Goal: Transaction & Acquisition: Purchase product/service

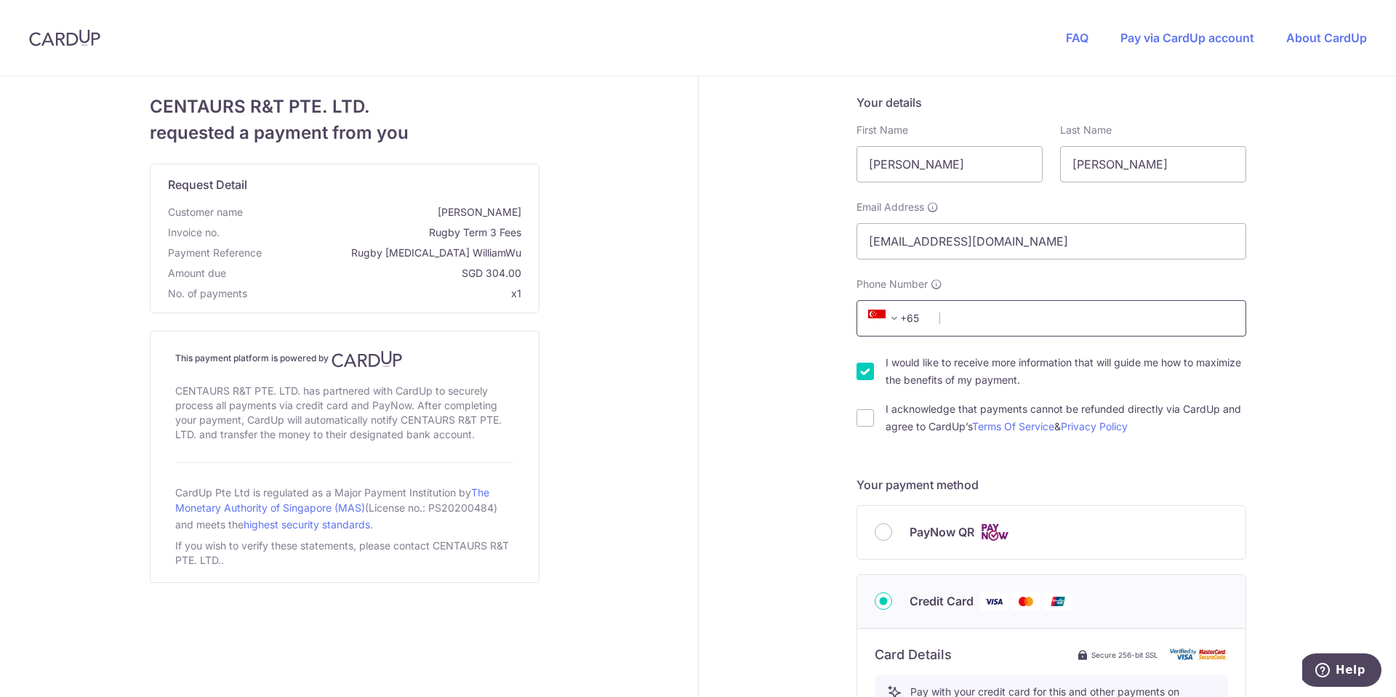
click at [1003, 320] on input "Phone Number" at bounding box center [1051, 318] width 390 height 36
type input "88082158"
select select "65"
type input "[GEOGRAPHIC_DATA]"
type input "[STREET_ADDRESS][PERSON_NAME]"
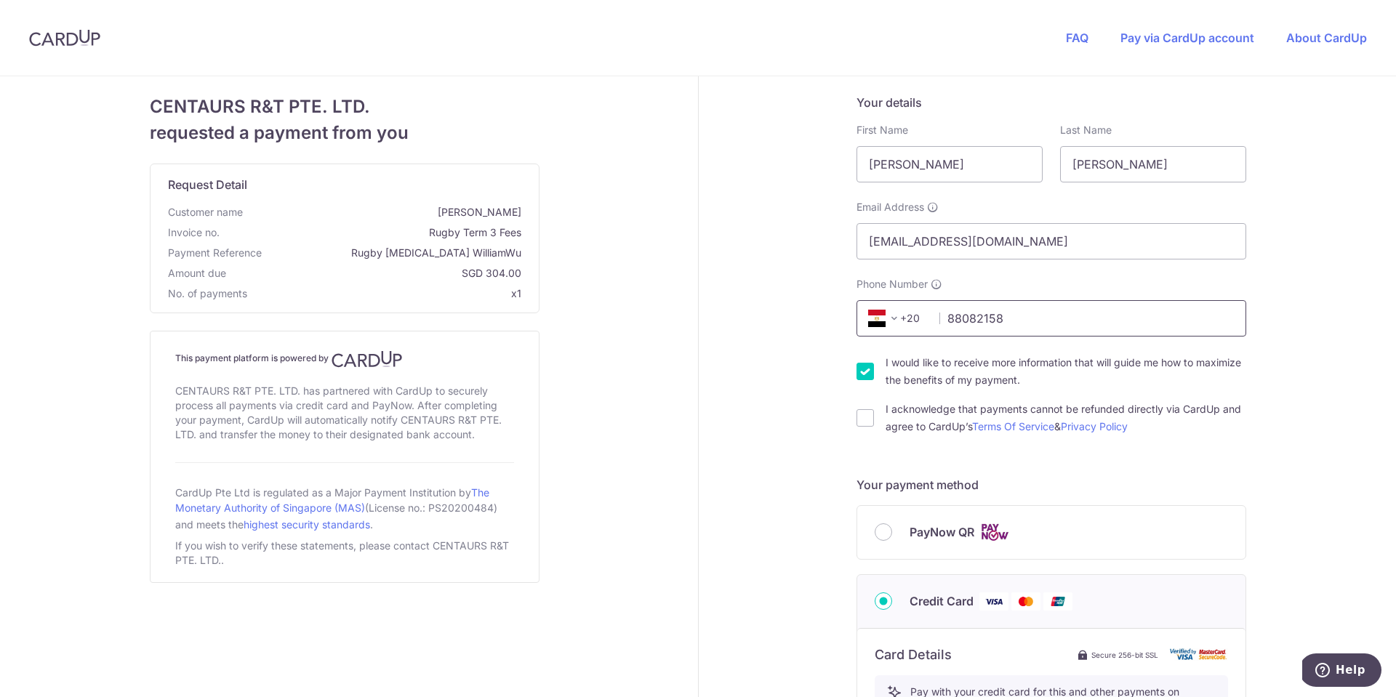
scroll to position [491, 0]
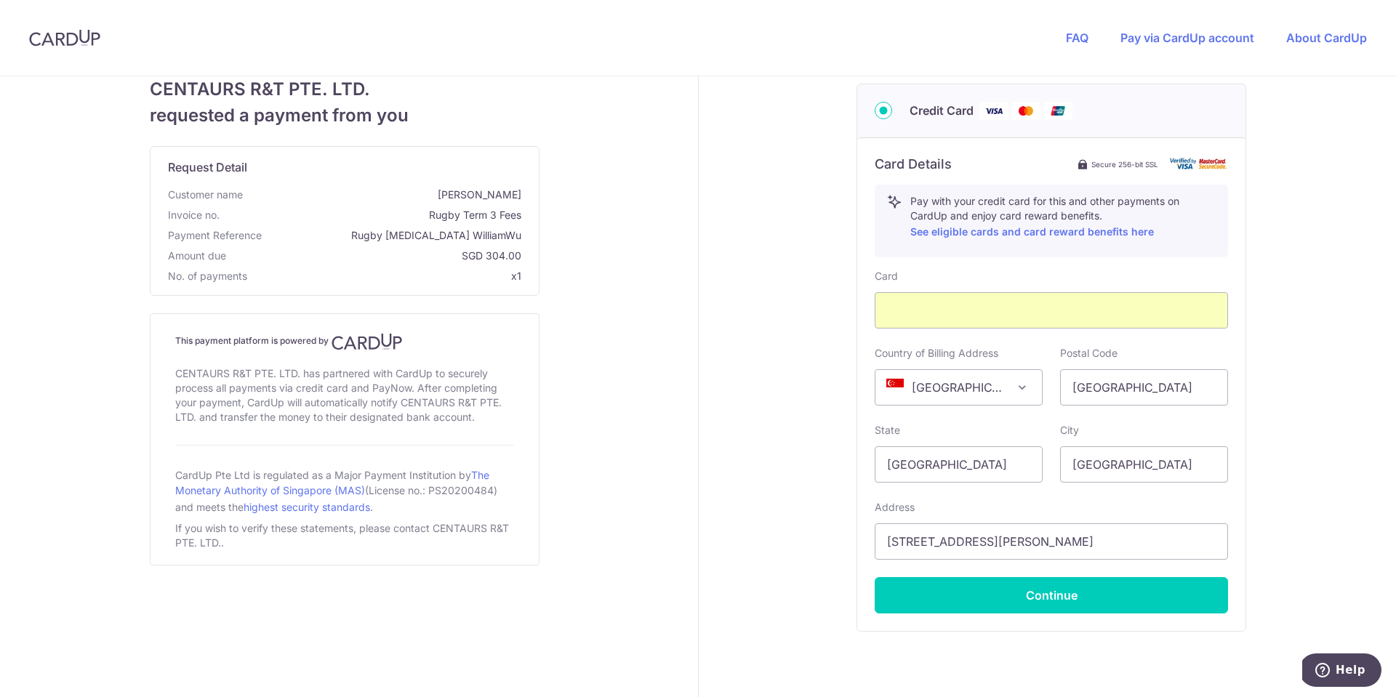
click at [731, 478] on div "Your details First Name [PERSON_NAME] Last Name [PERSON_NAME] Email Address [EM…" at bounding box center [1052, 171] width 707 height 1170
click at [1059, 595] on button "Continue" at bounding box center [1051, 595] width 353 height 36
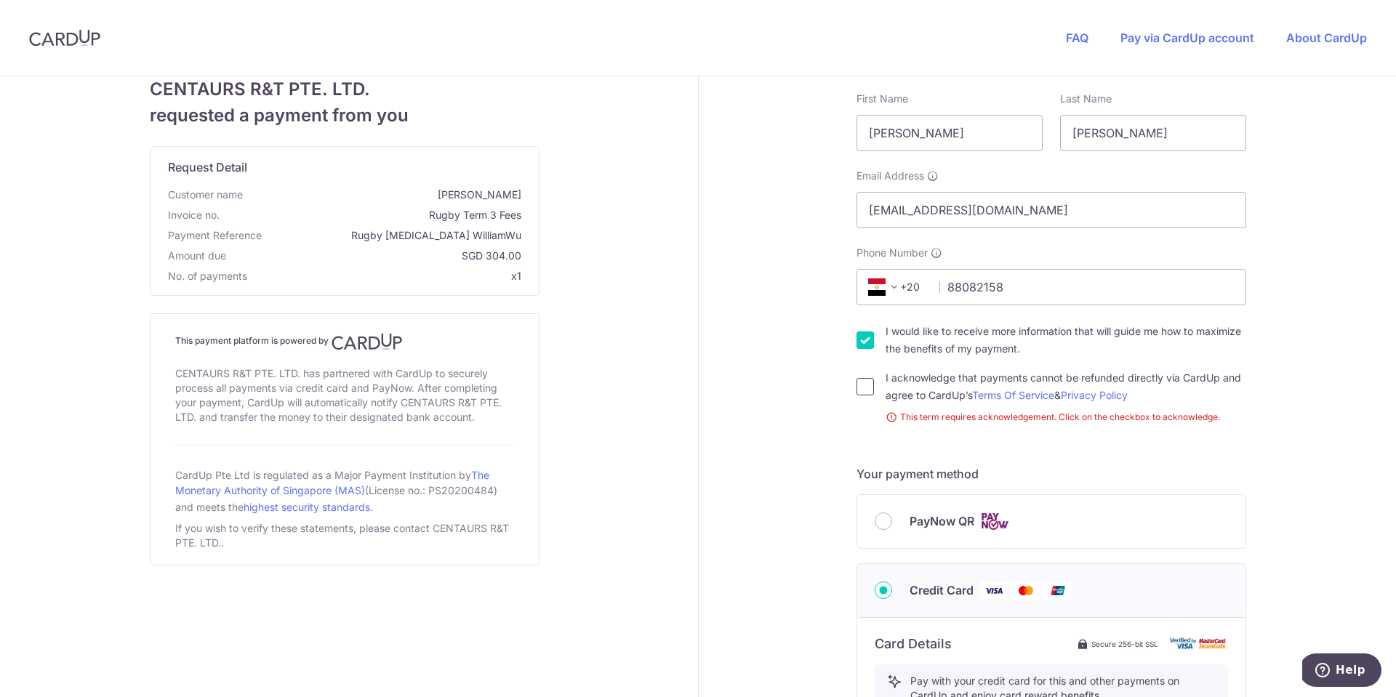
click at [861, 388] on input "I acknowledge that payments cannot be refunded directly via CardUp and agree to…" at bounding box center [864, 386] width 17 height 17
checkbox input "true"
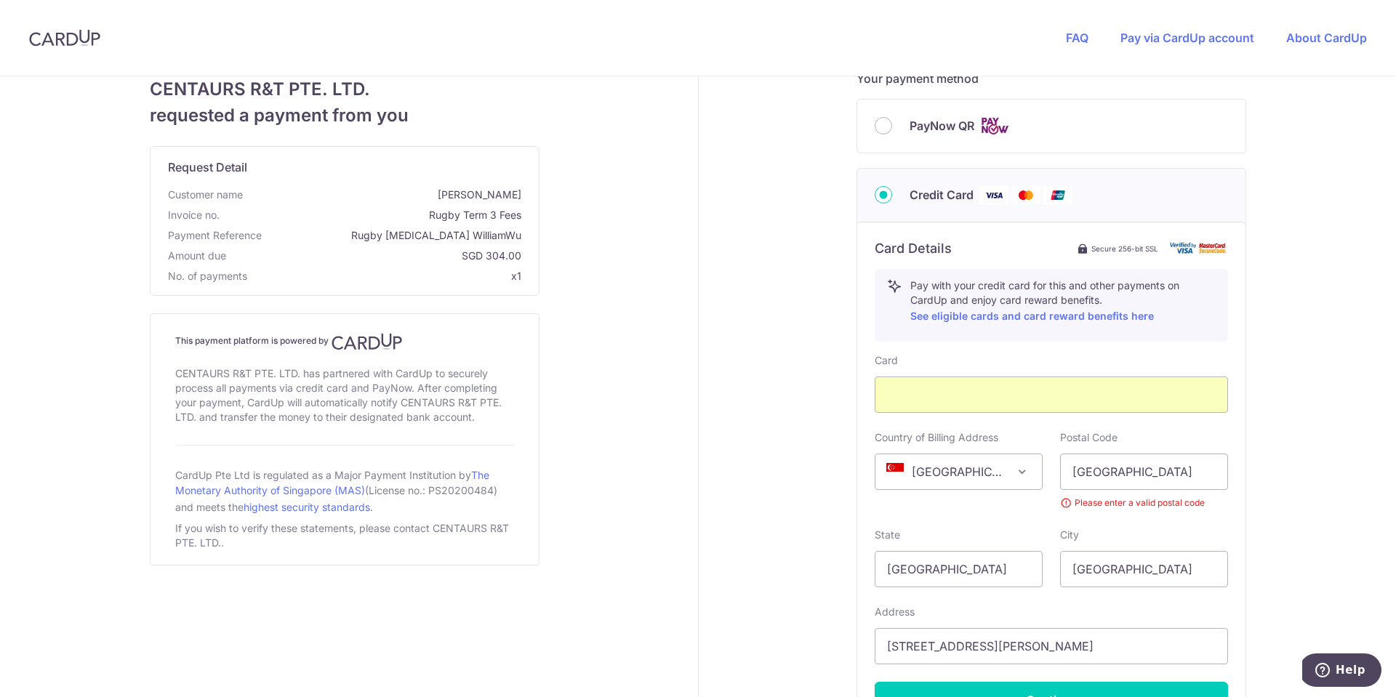
scroll to position [569, 0]
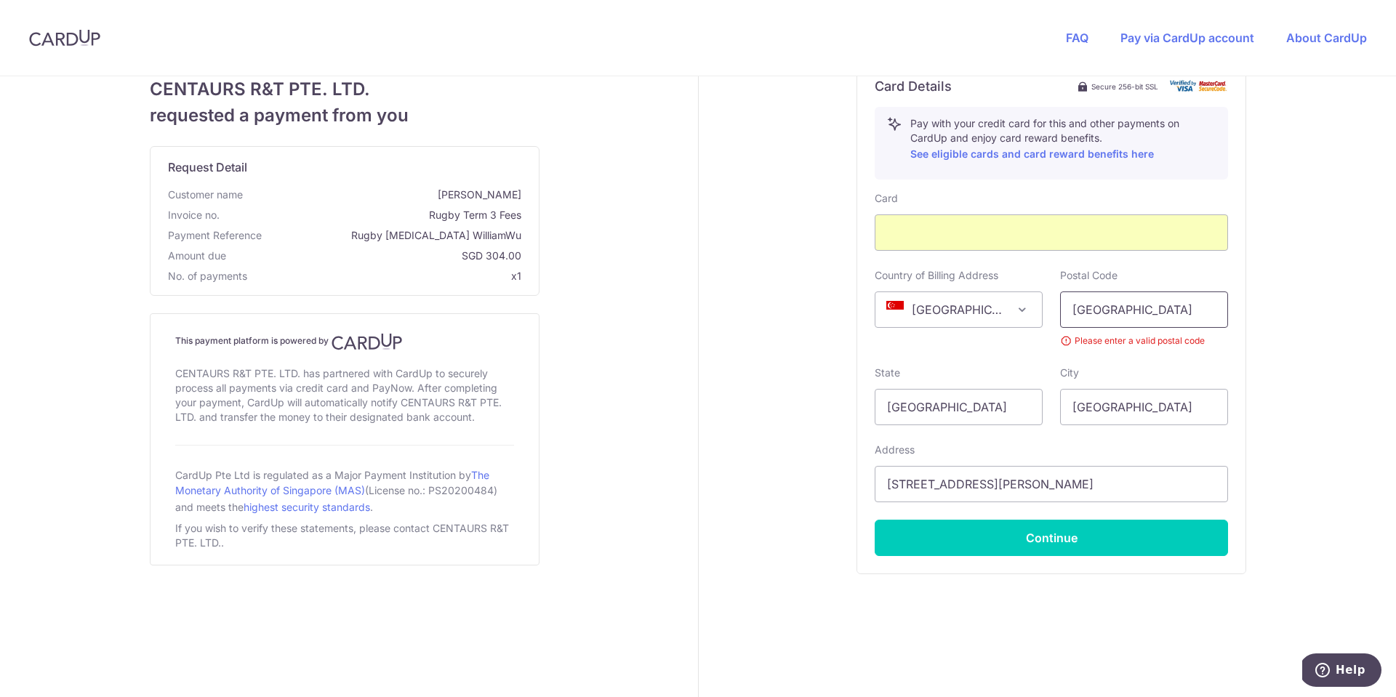
drag, startPoint x: 1143, startPoint y: 314, endPoint x: 998, endPoint y: 297, distance: 145.7
click at [998, 297] on div "Country of Billing Address [GEOGRAPHIC_DATA] [GEOGRAPHIC_DATA] [GEOGRAPHIC_DATA…" at bounding box center [1051, 308] width 371 height 80
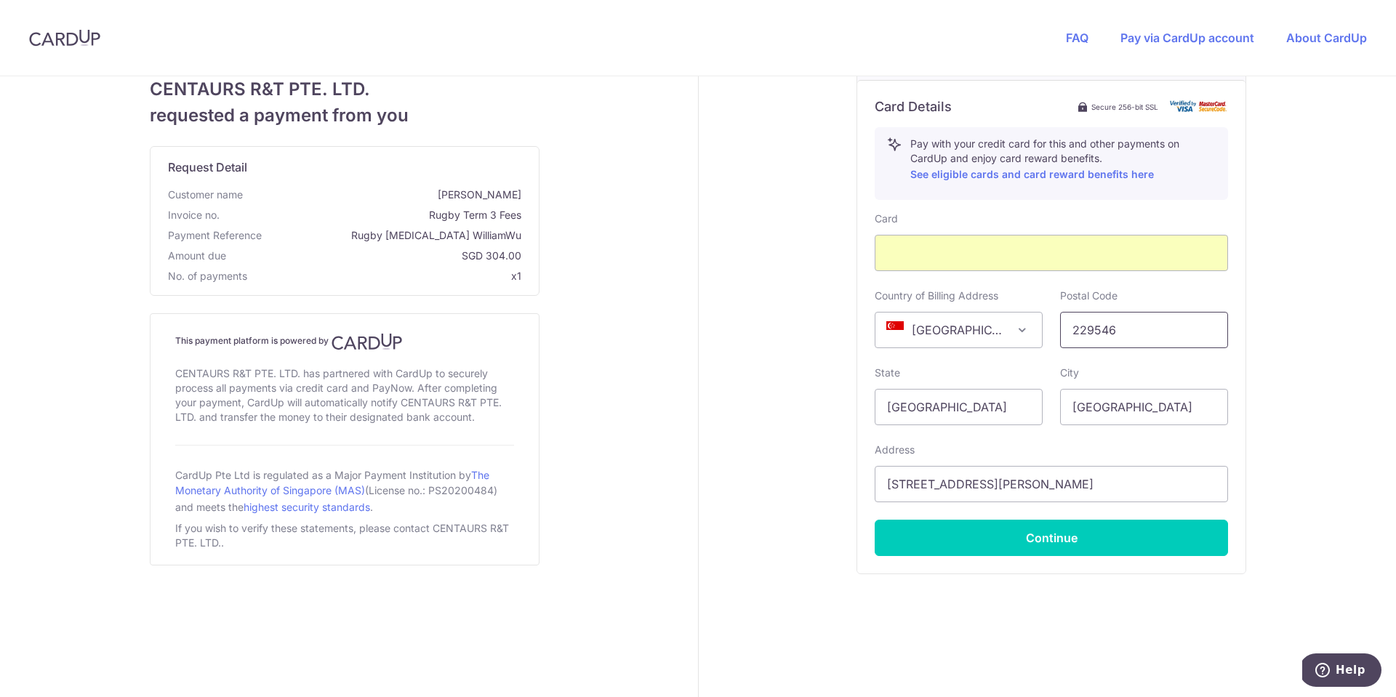
type input "229546"
click at [737, 412] on div "Your details First Name [PERSON_NAME] Last Name [PERSON_NAME] Email Address [EM…" at bounding box center [1052, 113] width 707 height 1170
click at [1036, 538] on button "Continue" at bounding box center [1051, 538] width 353 height 36
type input "**** 6654"
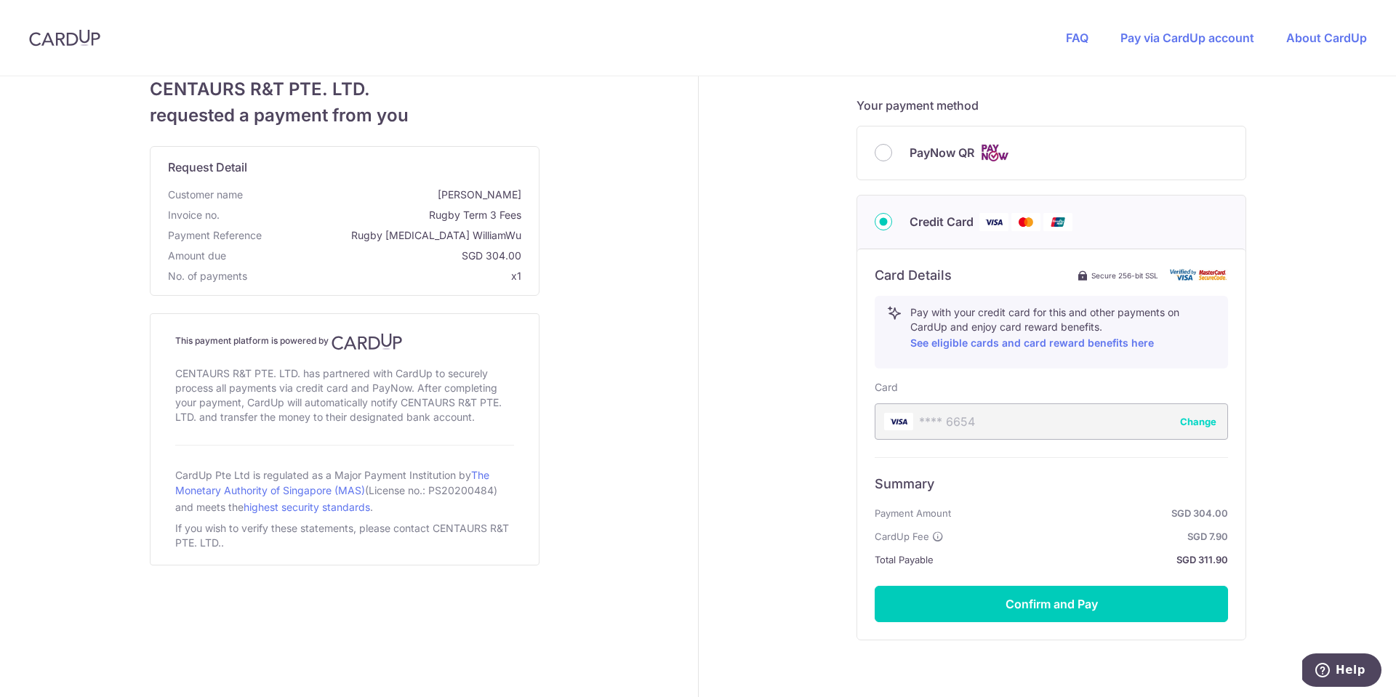
scroll to position [446, 0]
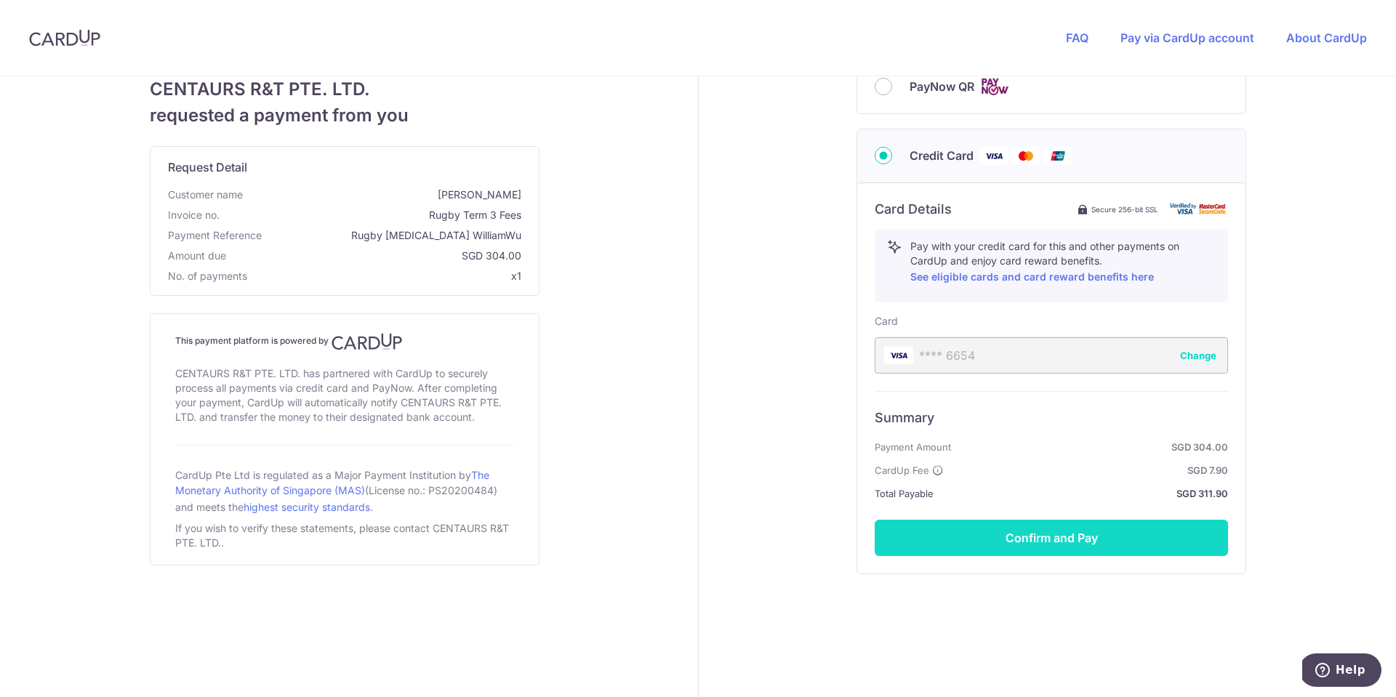
click at [1058, 549] on button "Confirm and Pay" at bounding box center [1051, 538] width 353 height 36
